Goal: Navigation & Orientation: Find specific page/section

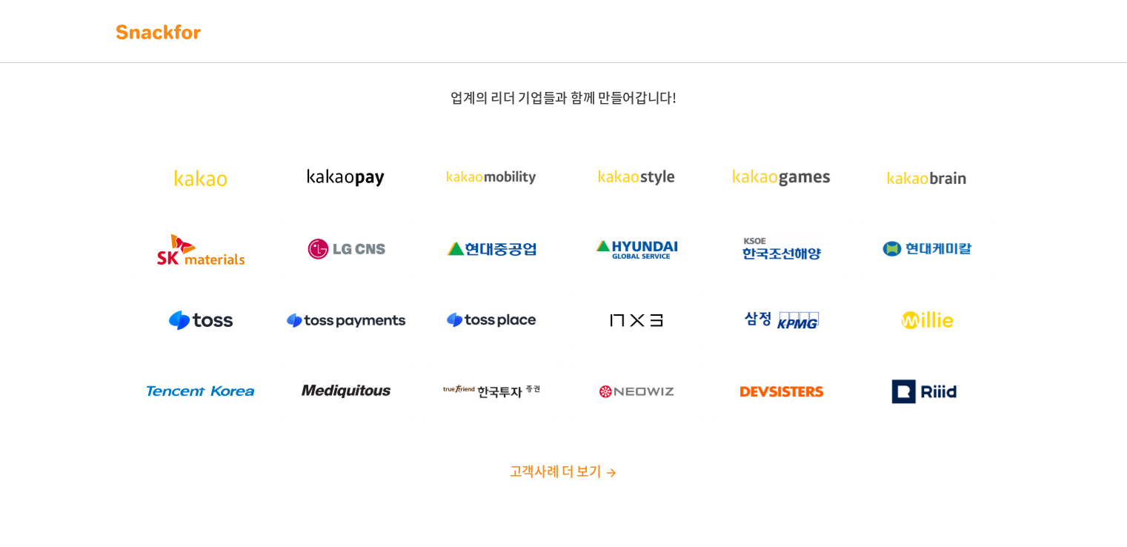
click at [184, 39] on img at bounding box center [158, 32] width 93 height 24
click at [170, 24] on img at bounding box center [158, 32] width 93 height 24
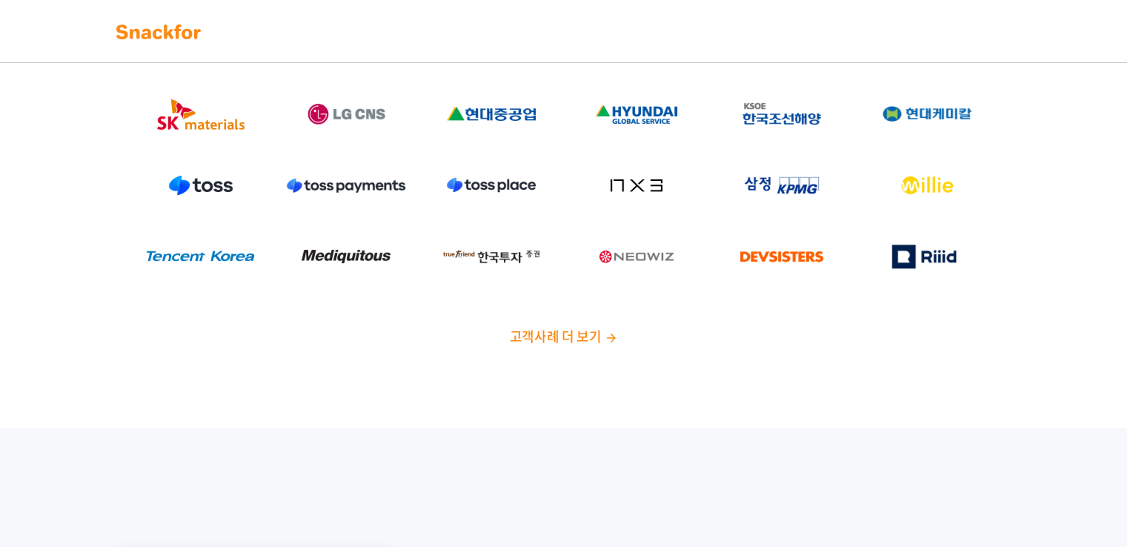
scroll to position [296, 0]
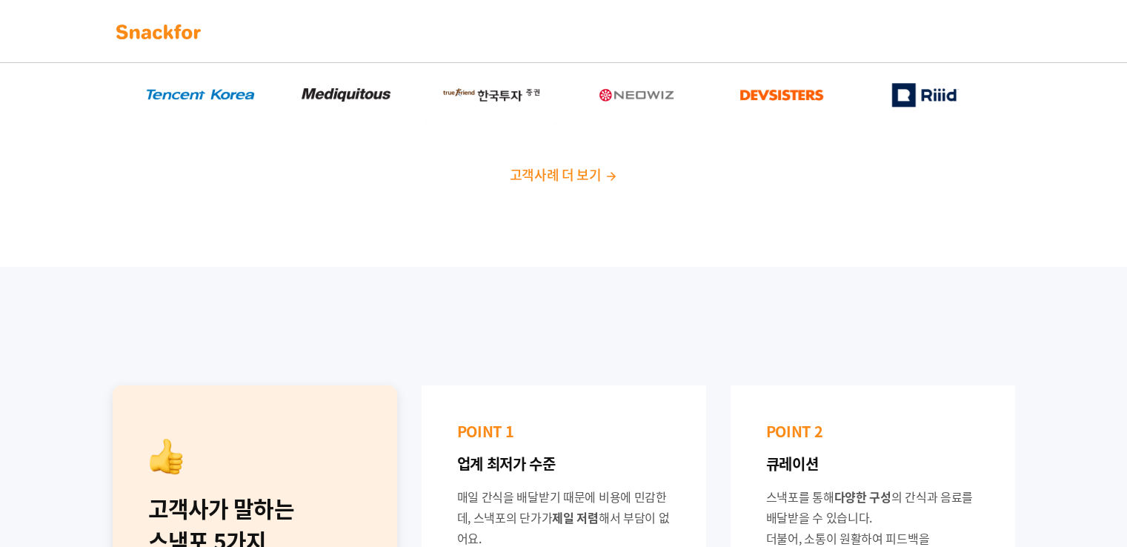
click at [554, 173] on span "고객사례 더 보기" at bounding box center [555, 174] width 92 height 20
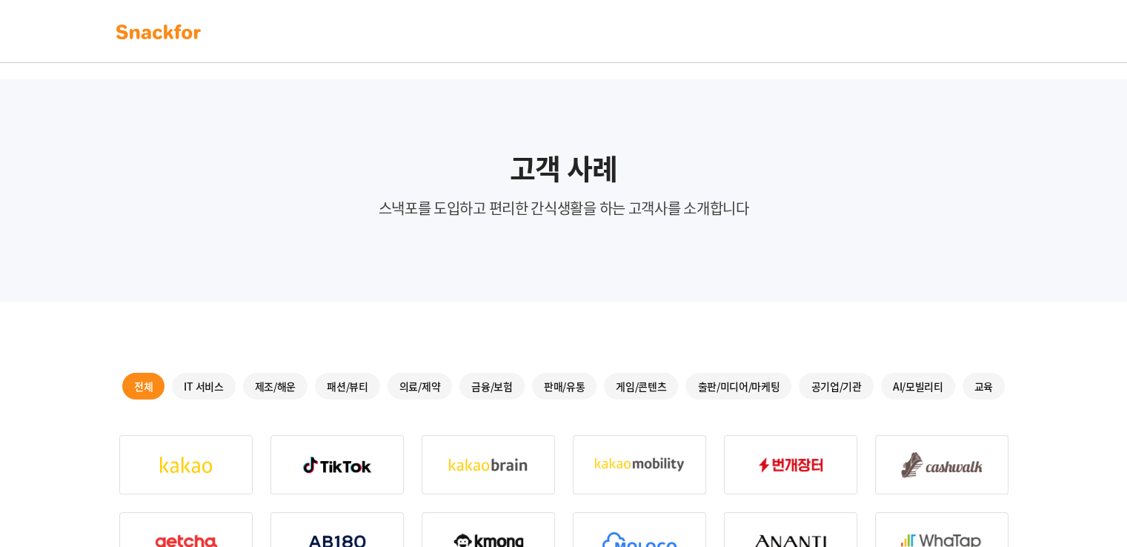
click at [170, 34] on img at bounding box center [158, 32] width 93 height 24
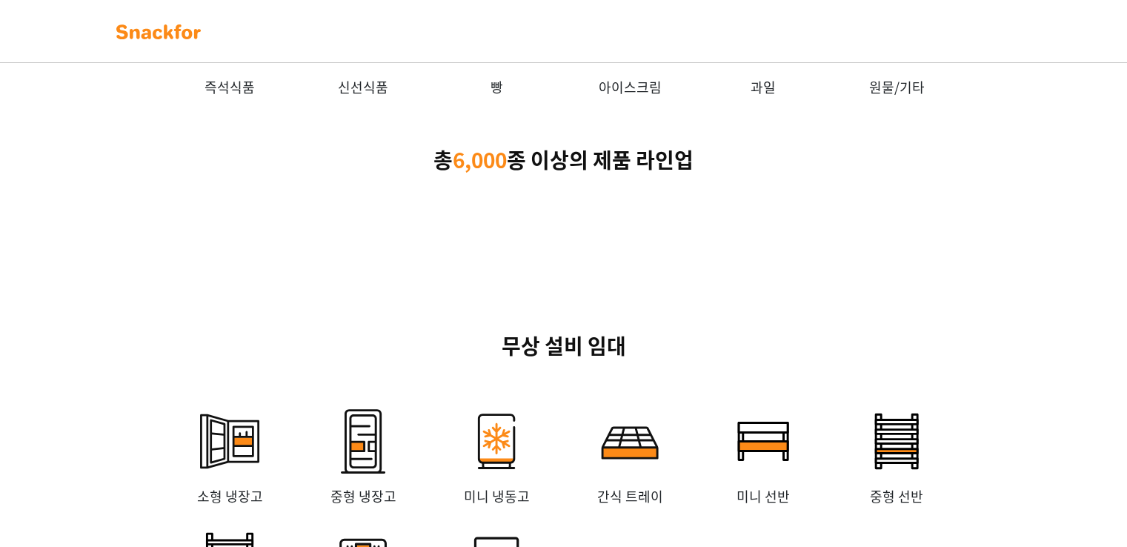
scroll to position [2741, 0]
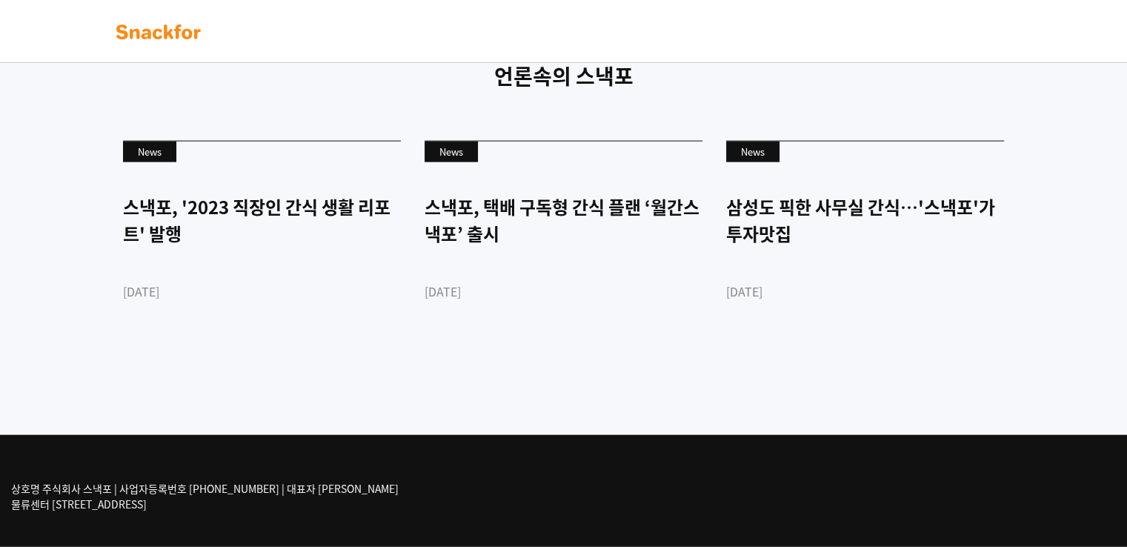
scroll to position [3469, 0]
